Goal: Task Accomplishment & Management: Use online tool/utility

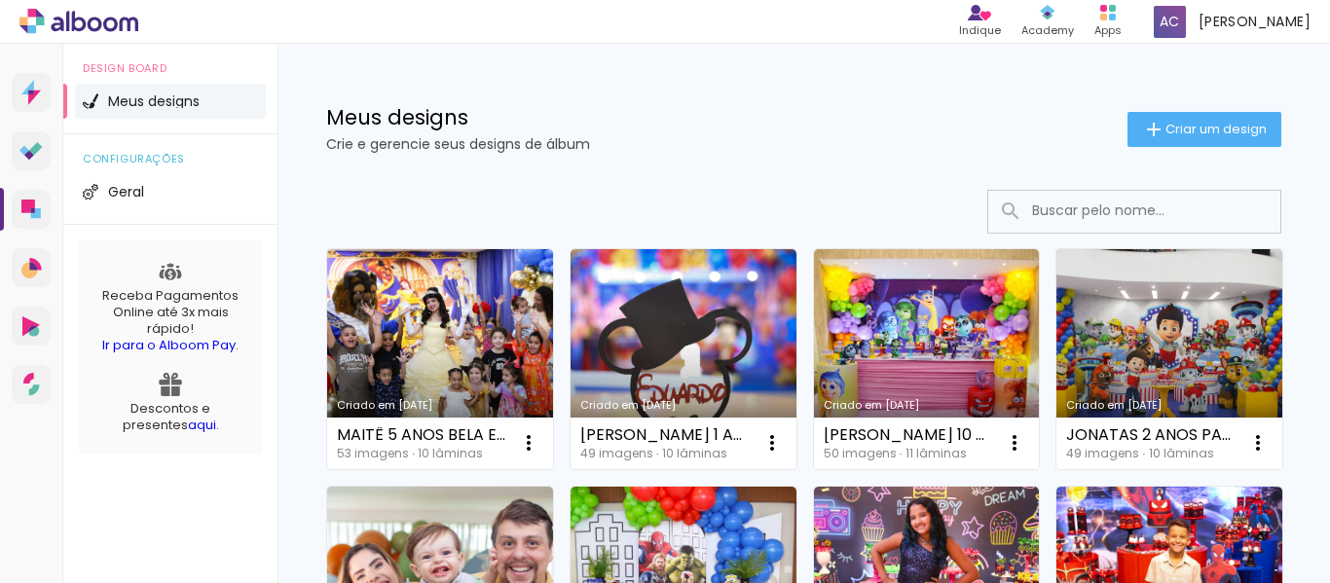
drag, startPoint x: 1180, startPoint y: 124, endPoint x: 1169, endPoint y: 131, distance: 13.2
click at [1180, 124] on span "Criar um design" at bounding box center [1216, 129] width 101 height 13
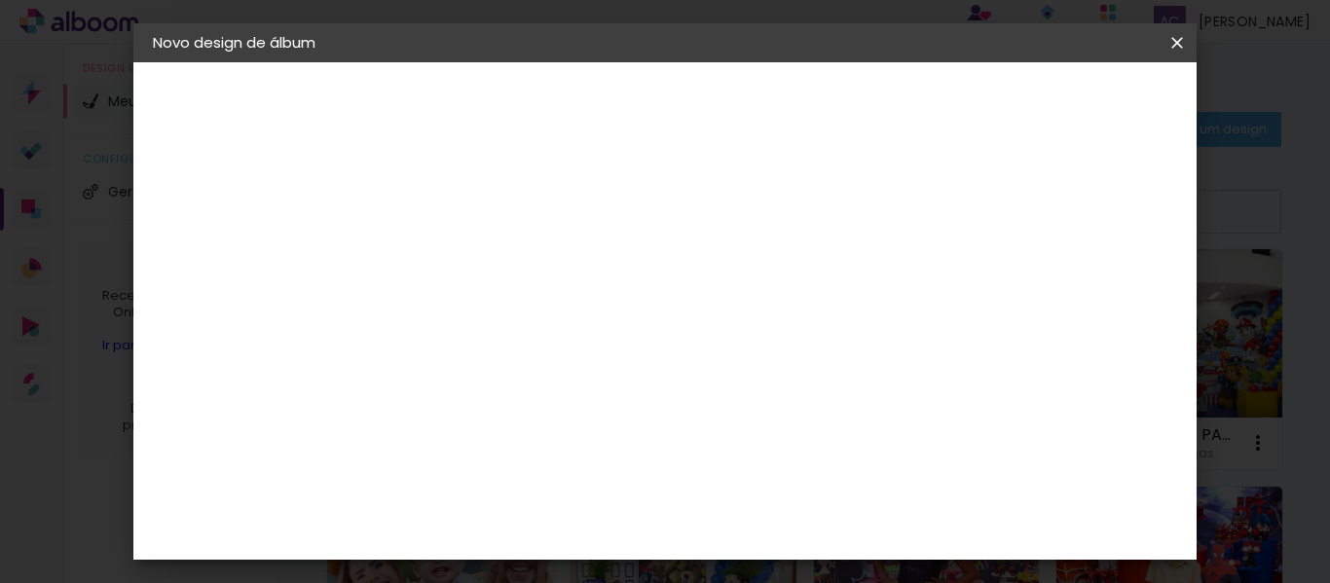
click at [471, 272] on input at bounding box center [471, 261] width 0 height 30
drag, startPoint x: 651, startPoint y: 262, endPoint x: 590, endPoint y: 263, distance: 61.4
click at [0, 0] on div at bounding box center [0, 0] width 0 height 0
click at [471, 263] on input at bounding box center [471, 261] width 0 height 30
type input "MAITE 4 ANOS UNICORNIOS"
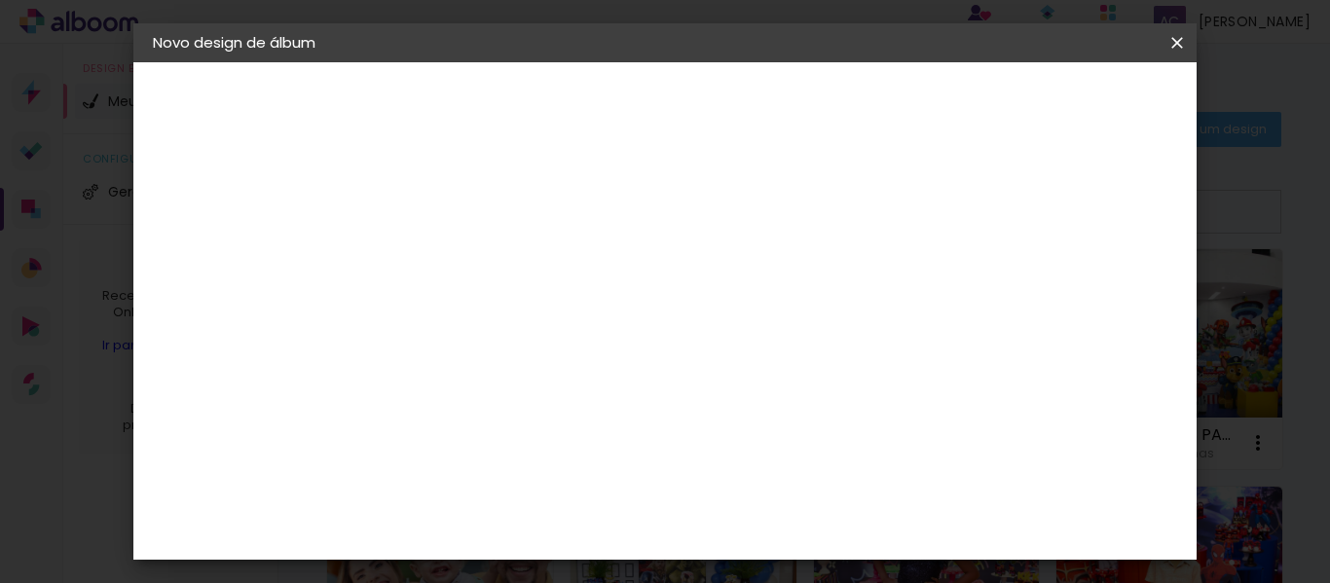
type paper-input "MAITE 4 ANOS UNICORNIOS"
click at [0, 0] on slot "Avançar" at bounding box center [0, 0] width 0 height 0
click at [471, 363] on input at bounding box center [521, 370] width 197 height 24
type input "GO"
type paper-input "GO"
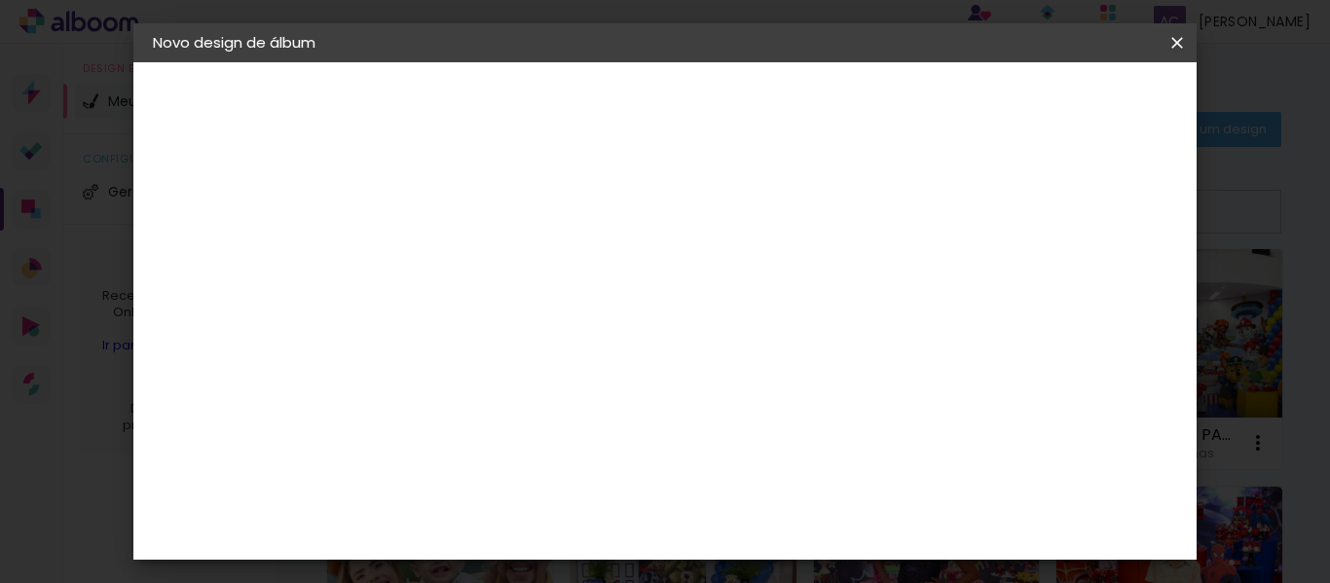
click at [500, 460] on paper-item "Go image" at bounding box center [501, 444] width 171 height 51
click at [0, 0] on slot "Avançar" at bounding box center [0, 0] width 0 height 0
click at [547, 324] on input "text" at bounding box center [509, 339] width 76 height 30
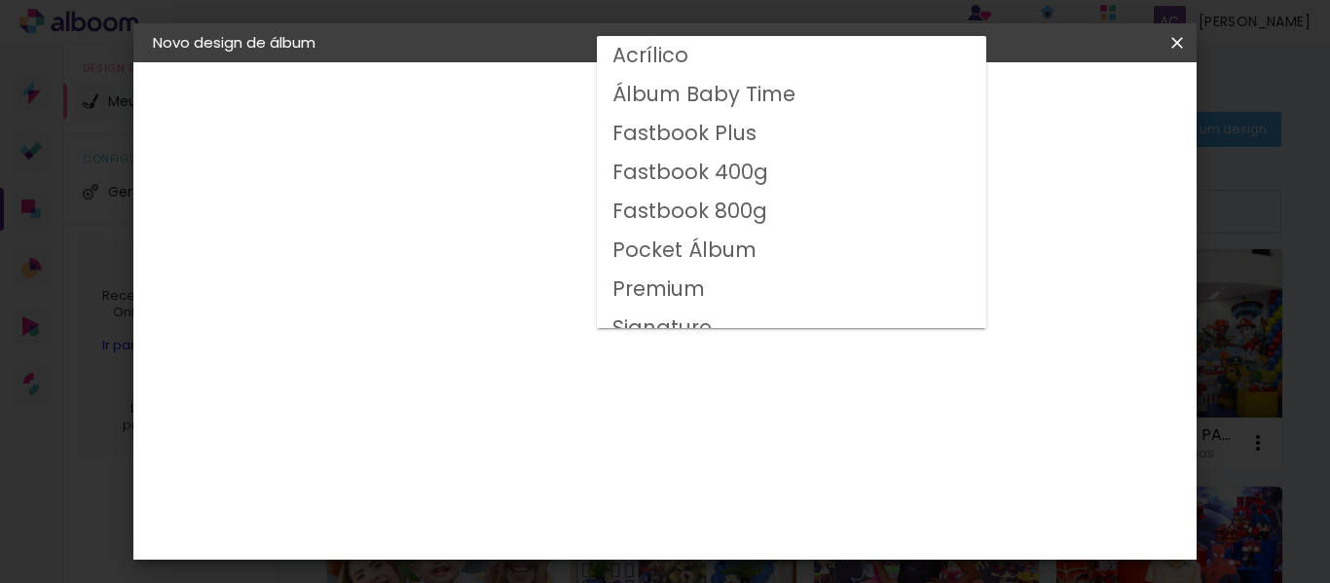
click at [0, 0] on slot "Fastbook 400g" at bounding box center [0, 0] width 0 height 0
type input "Fastbook 400g"
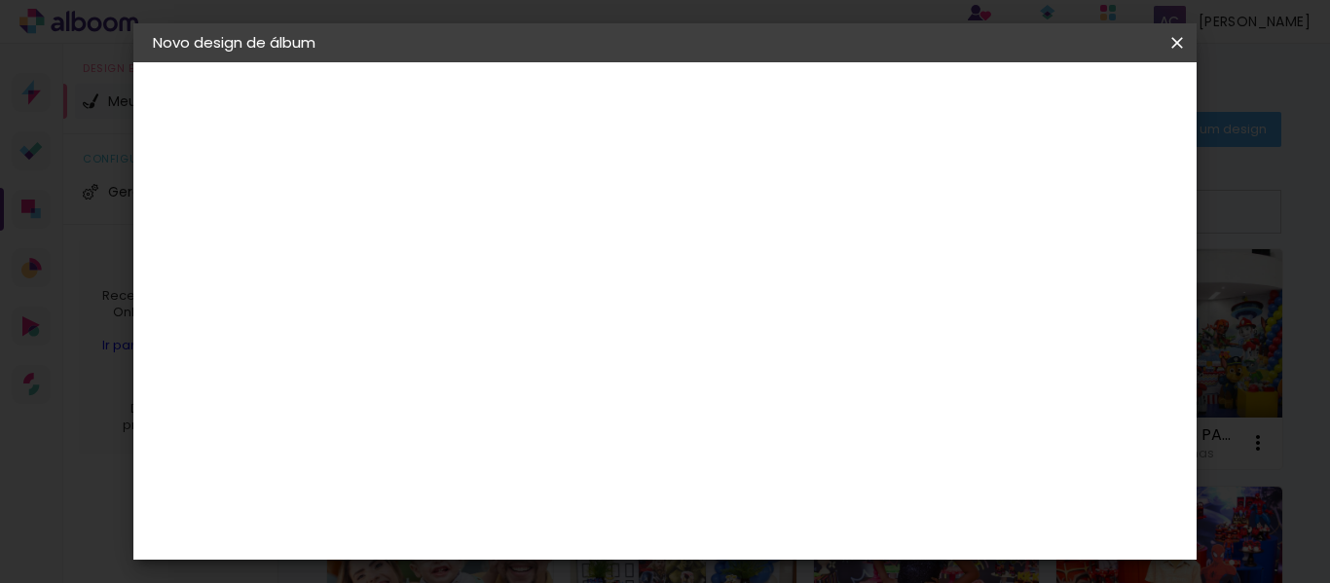
scroll to position [195, 0]
click at [603, 411] on span "30 × 20" at bounding box center [557, 442] width 91 height 63
click at [0, 0] on slot "Avançar" at bounding box center [0, 0] width 0 height 0
click at [847, 103] on span "Iniciar design" at bounding box center [821, 109] width 53 height 27
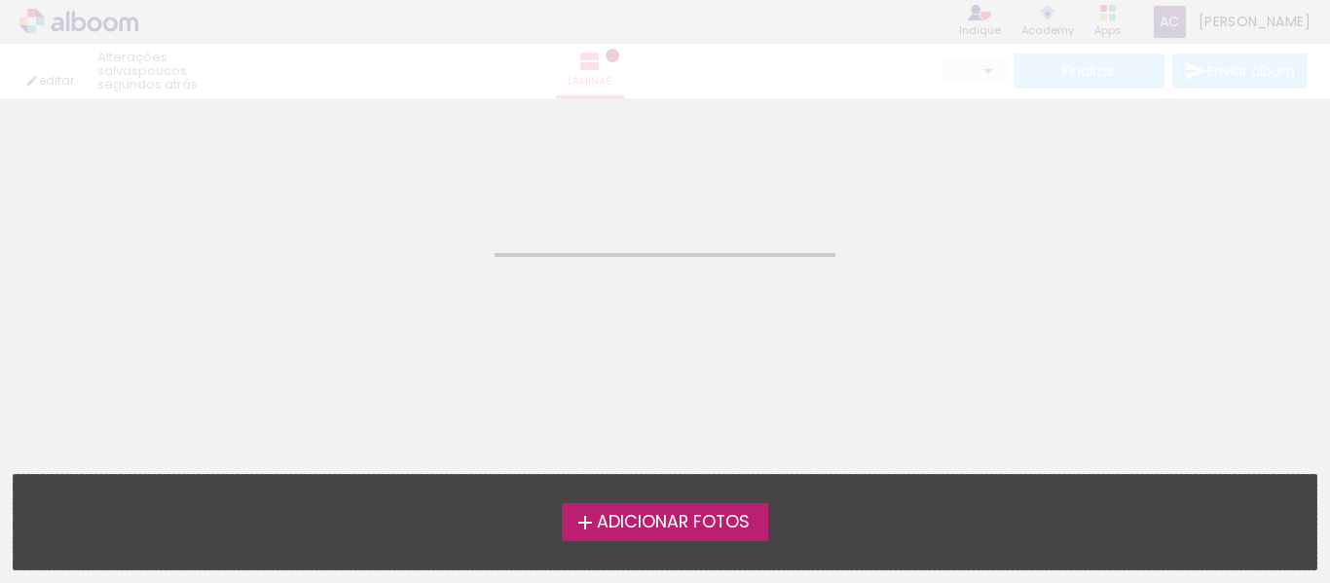
click at [651, 527] on span "Adicionar Fotos" at bounding box center [673, 523] width 153 height 18
click at [0, 0] on input "file" at bounding box center [0, 0] width 0 height 0
